Goal: Transaction & Acquisition: Purchase product/service

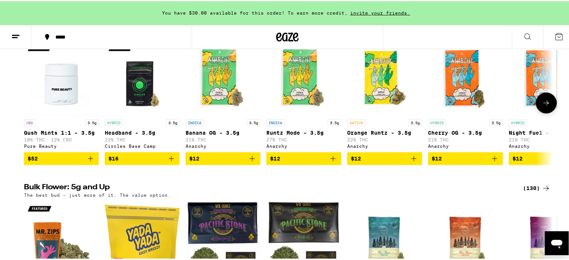
scroll to position [635, 0]
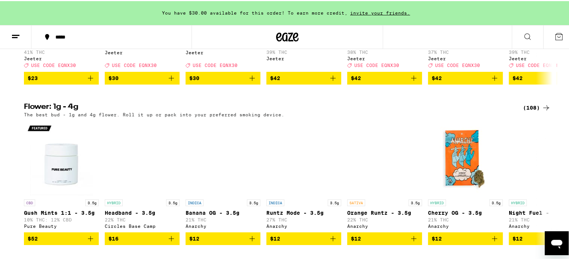
scroll to position [486, 0]
